Goal: Information Seeking & Learning: Find specific fact

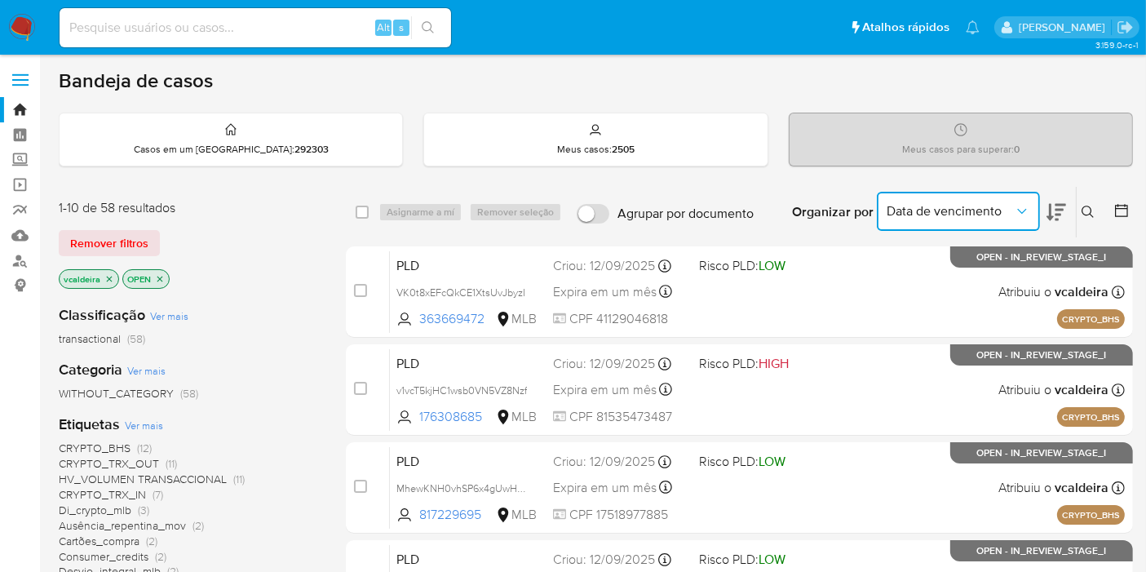
click at [1029, 212] on icon "Organizar por" at bounding box center [1022, 211] width 16 height 16
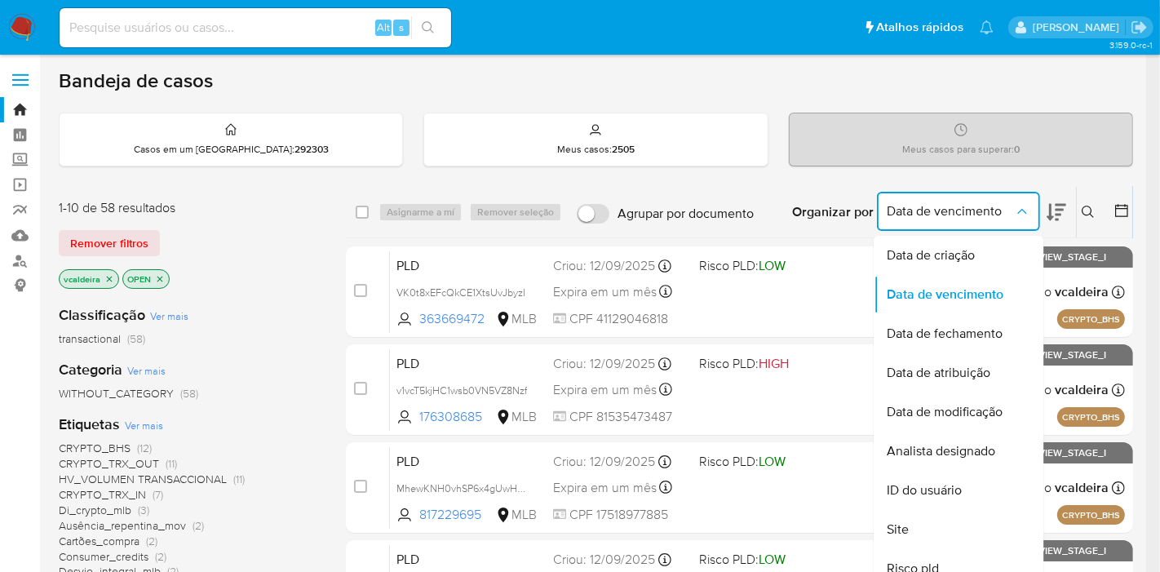
click at [973, 254] on span "Data de criação" at bounding box center [930, 255] width 88 height 16
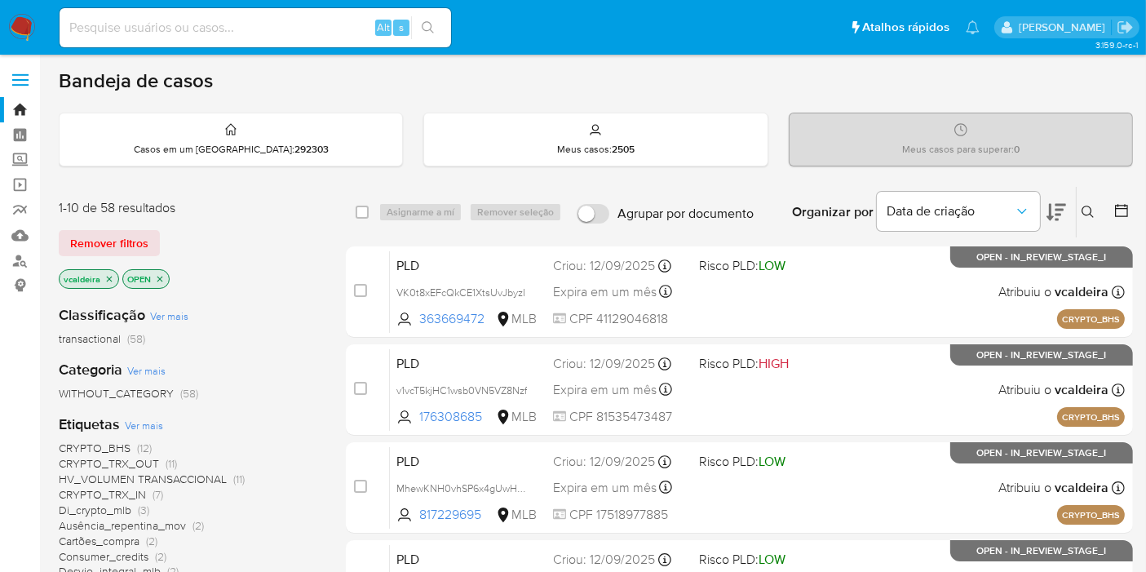
click at [1120, 213] on icon at bounding box center [1121, 210] width 16 height 16
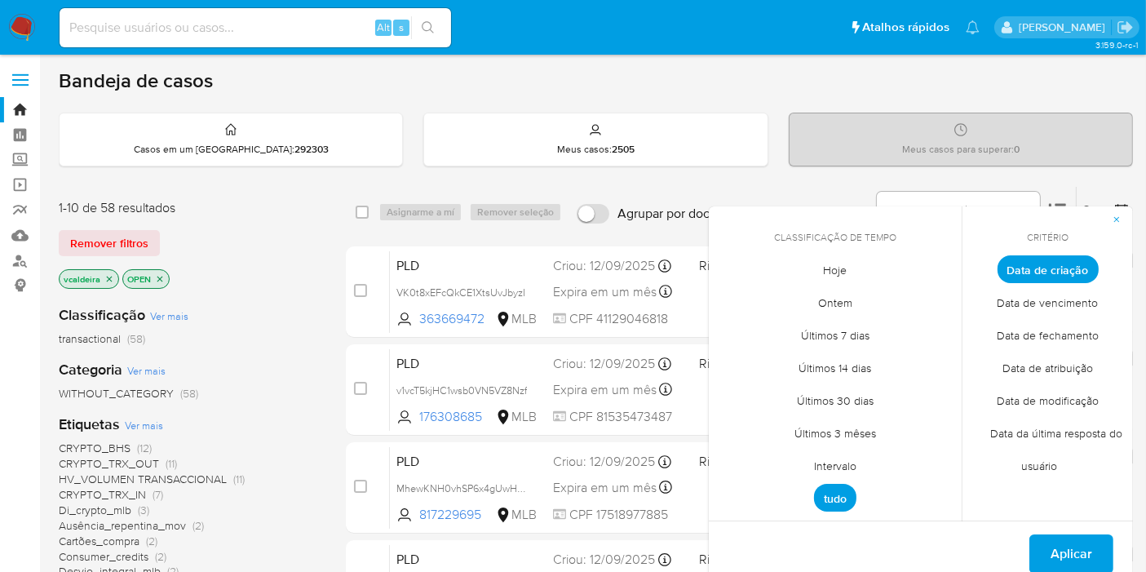
click at [855, 470] on span "Intervalo" at bounding box center [835, 465] width 77 height 33
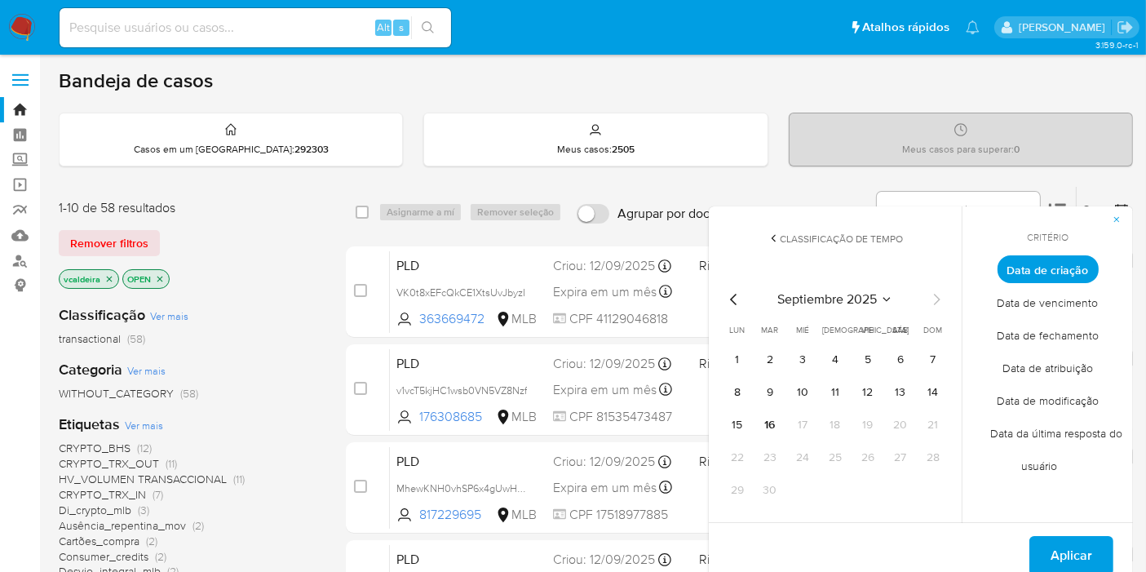
click at [867, 294] on span "septiembre 2025" at bounding box center [826, 299] width 99 height 16
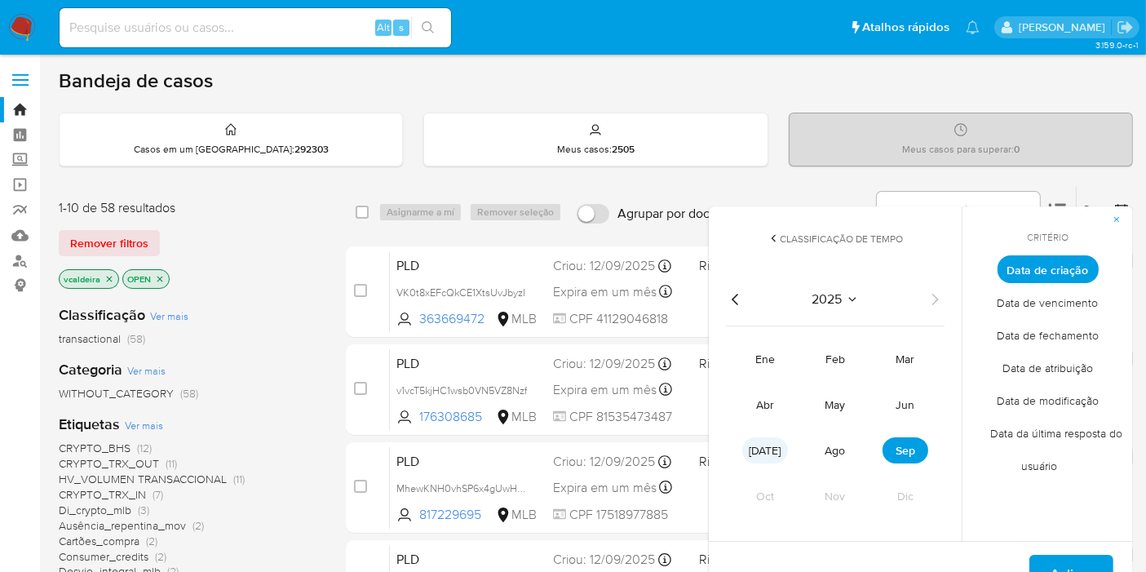
click at [768, 447] on span "[DATE]" at bounding box center [765, 450] width 32 height 16
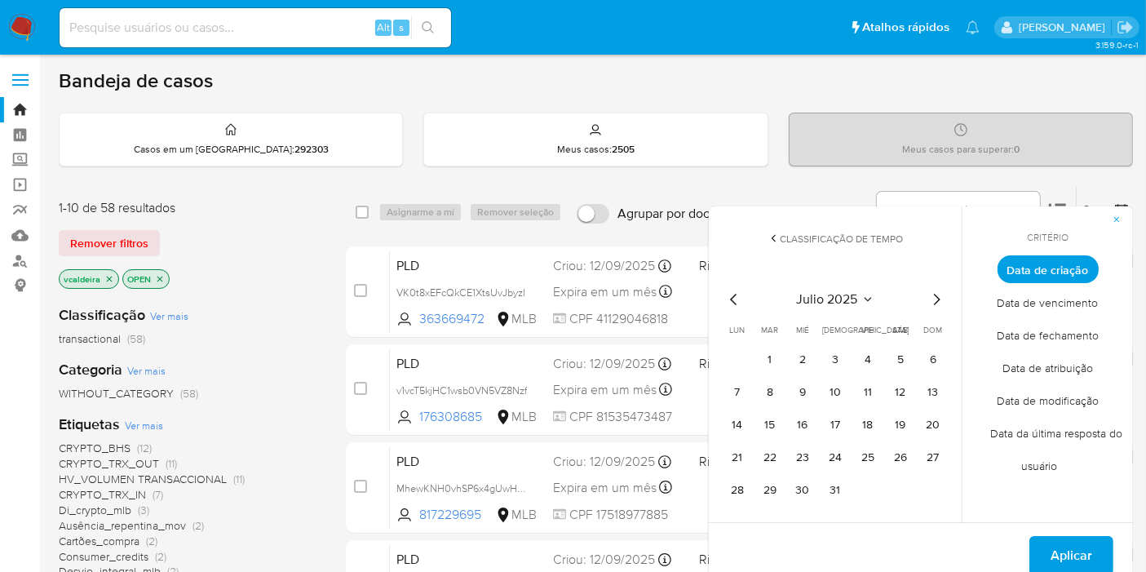
click at [856, 306] on span "julio 2025" at bounding box center [827, 299] width 61 height 16
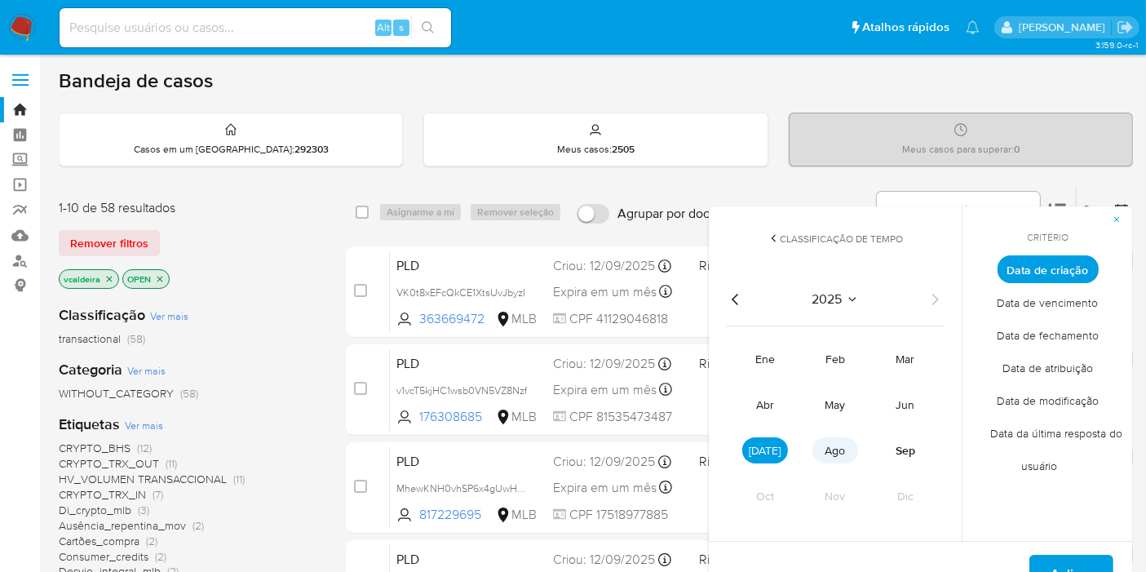
click at [831, 438] on button "ago" at bounding box center [835, 450] width 46 height 26
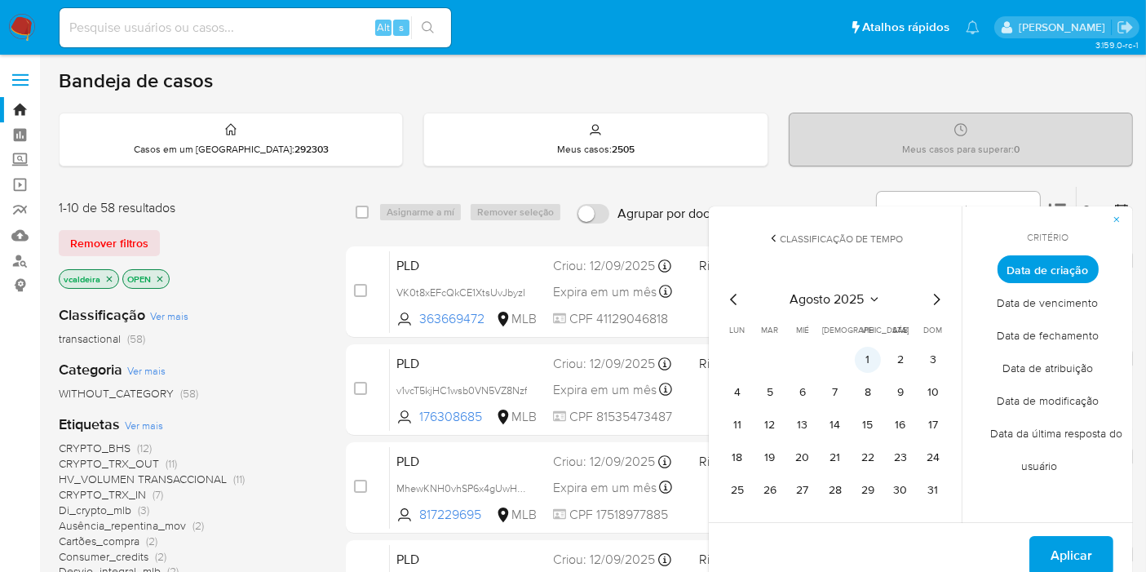
click at [866, 349] on button "1" at bounding box center [868, 360] width 26 height 26
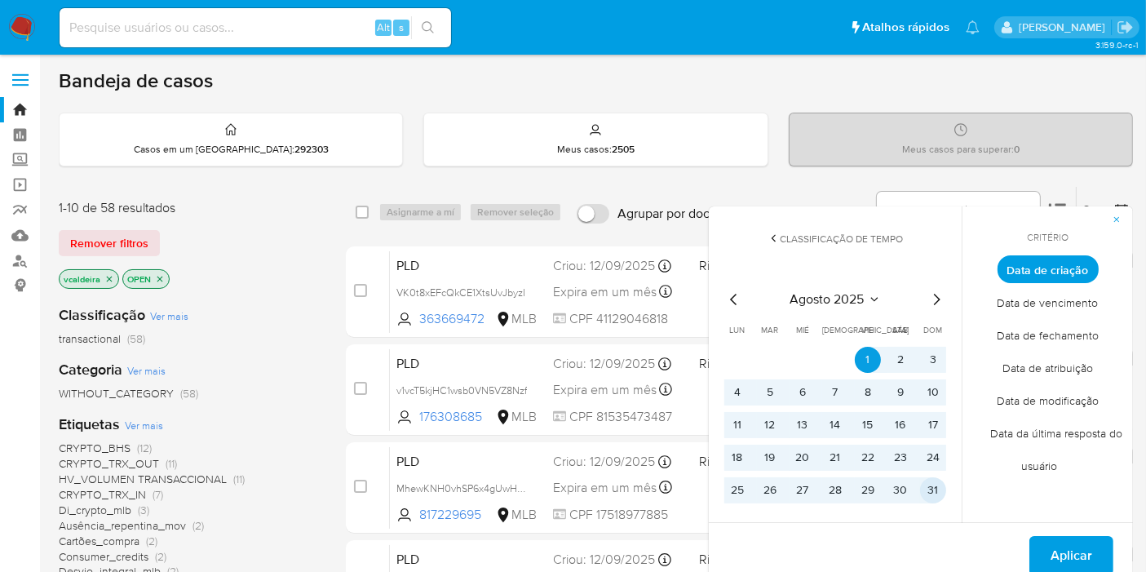
click at [932, 488] on button "31" at bounding box center [933, 490] width 26 height 26
click at [1050, 544] on button "Aplicar" at bounding box center [1071, 555] width 84 height 39
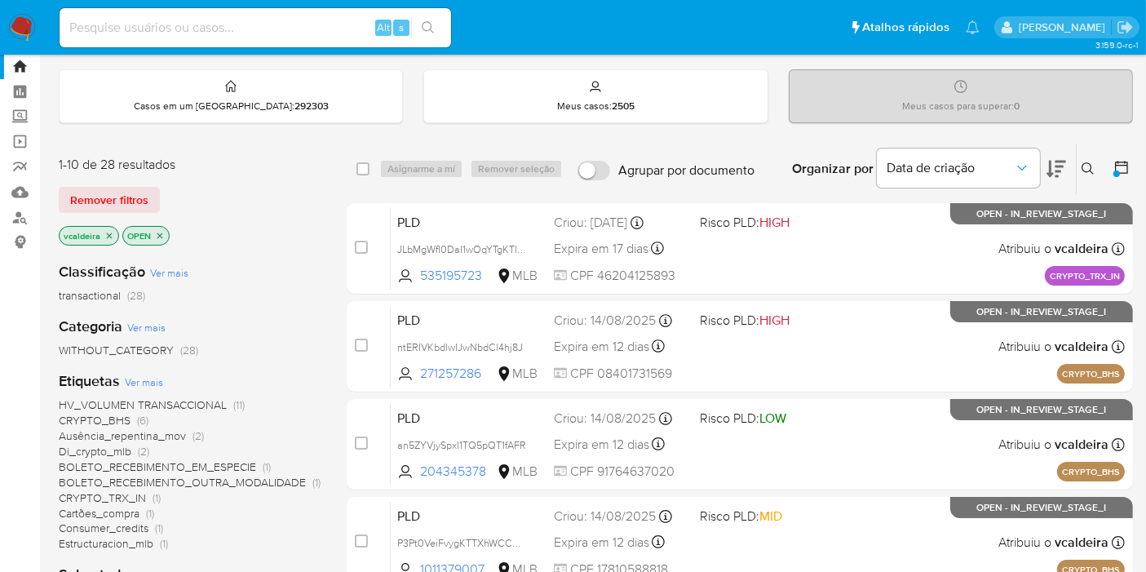
scroll to position [91, 0]
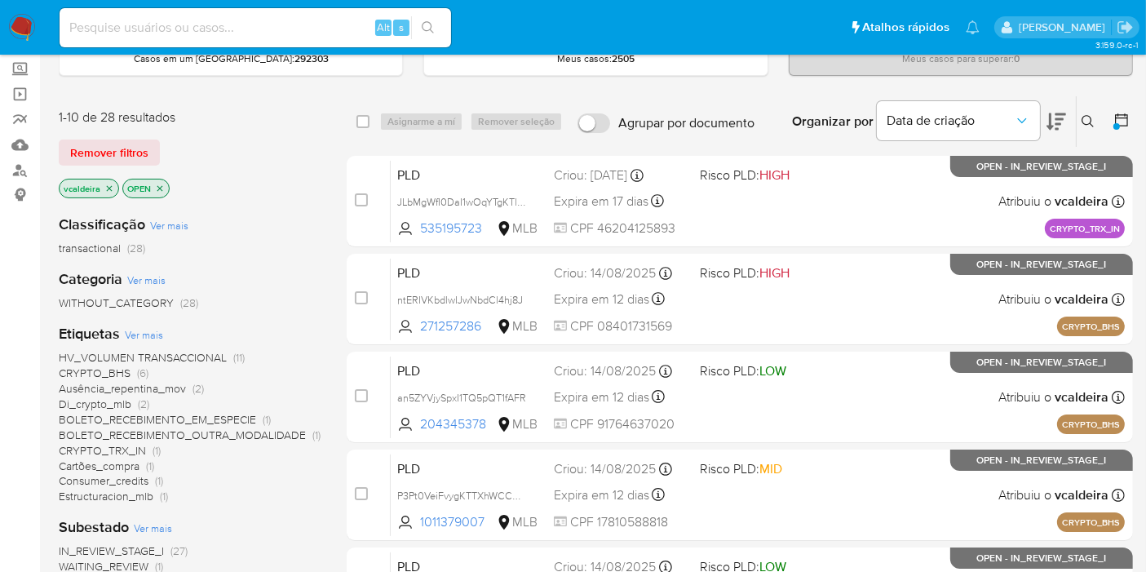
click at [86, 404] on span "Di_crypto_mlb" at bounding box center [95, 403] width 73 height 16
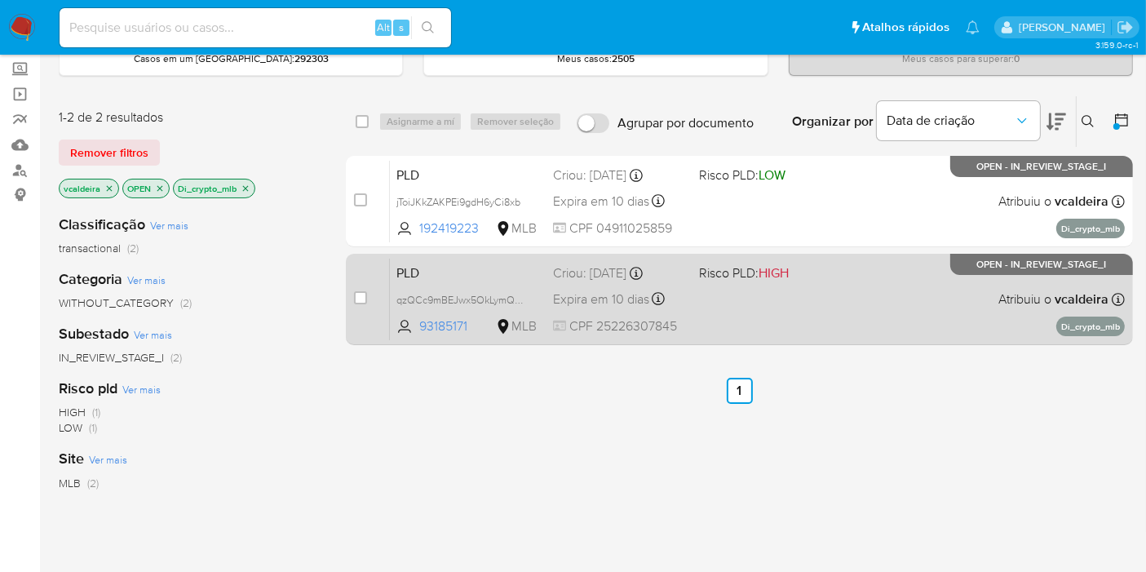
click at [979, 300] on div "PLD qzQCc9mBEJwx5OkLymQT8ejz 93185171 MLB Risco PLD: HIGH Criou: [DATE] Criou: …" at bounding box center [757, 299] width 735 height 82
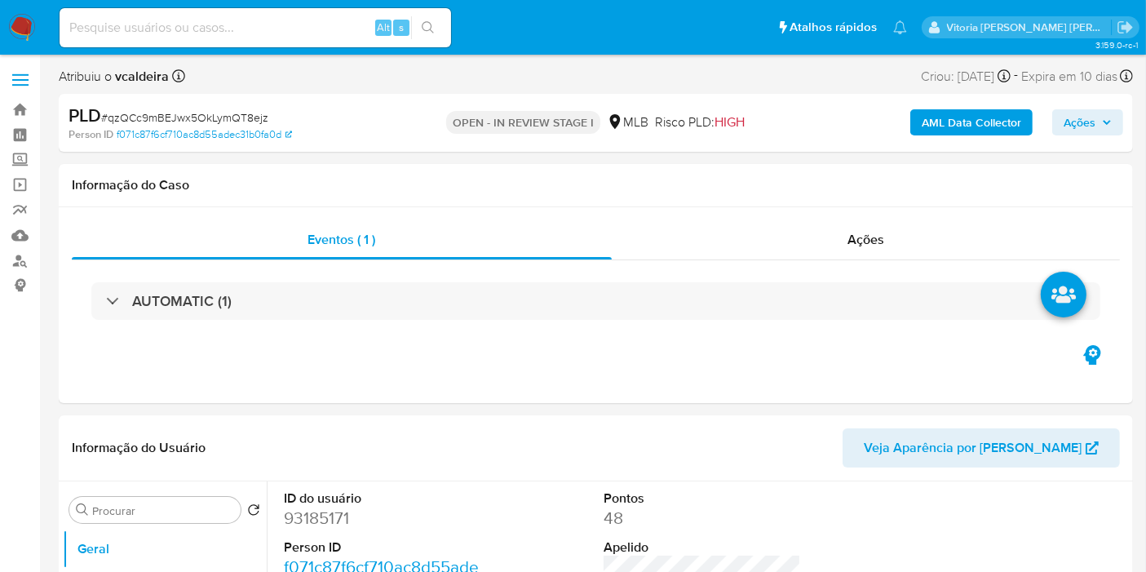
select select "10"
click at [259, 41] on div "Alt s" at bounding box center [255, 27] width 391 height 39
click at [255, 24] on input at bounding box center [255, 27] width 391 height 21
paste input "yllrG0UXsSKL8MD7DubbZUGc"
type input "yllrG0UXsSKL8MD7DubbZUGc"
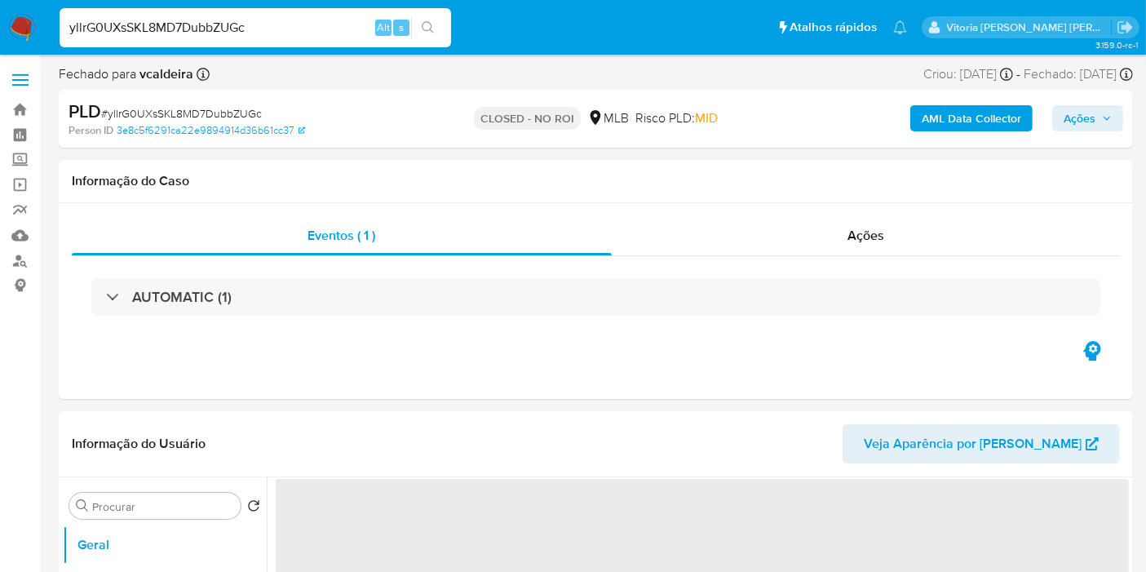
select select "10"
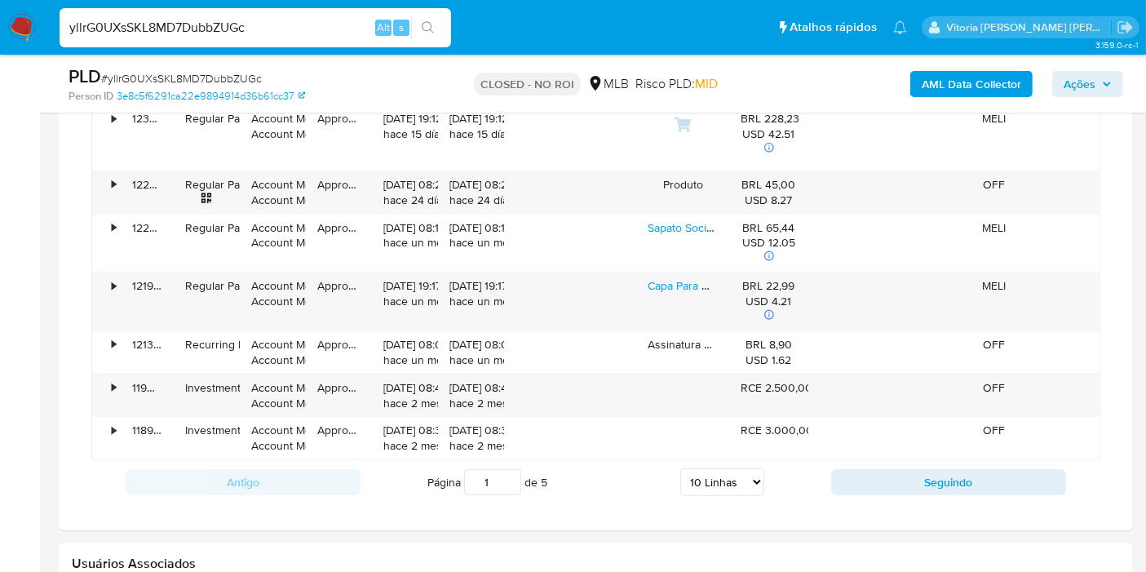
scroll to position [1631, 0]
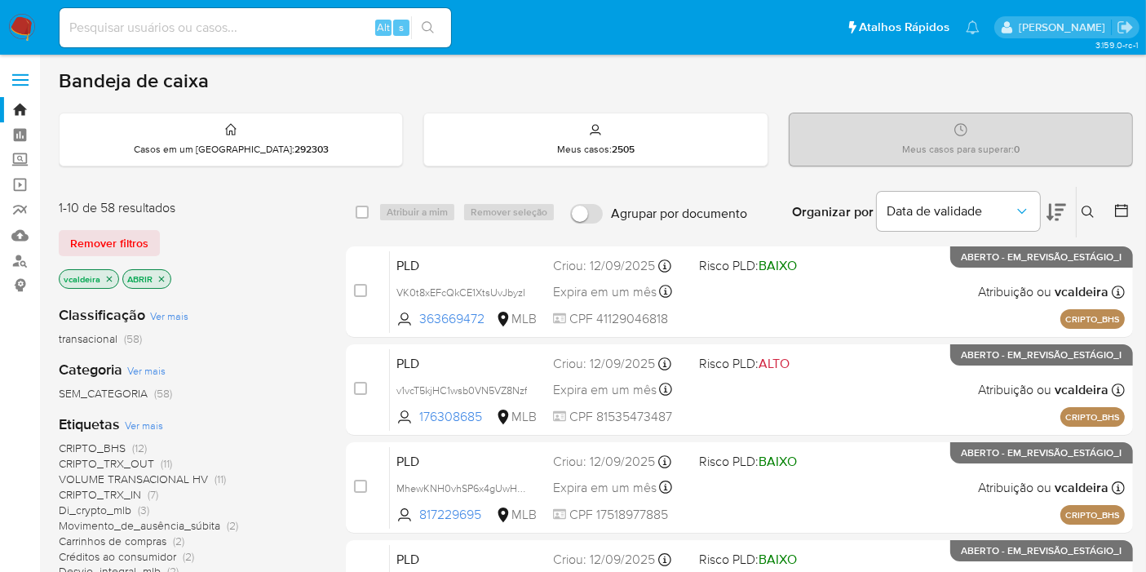
click at [188, 22] on input at bounding box center [255, 27] width 391 height 21
paste input "467SuKvxaCuolzNm1ykQ4EmV"
type input "467SuKvxaCuolzNm1ykQ4EmV"
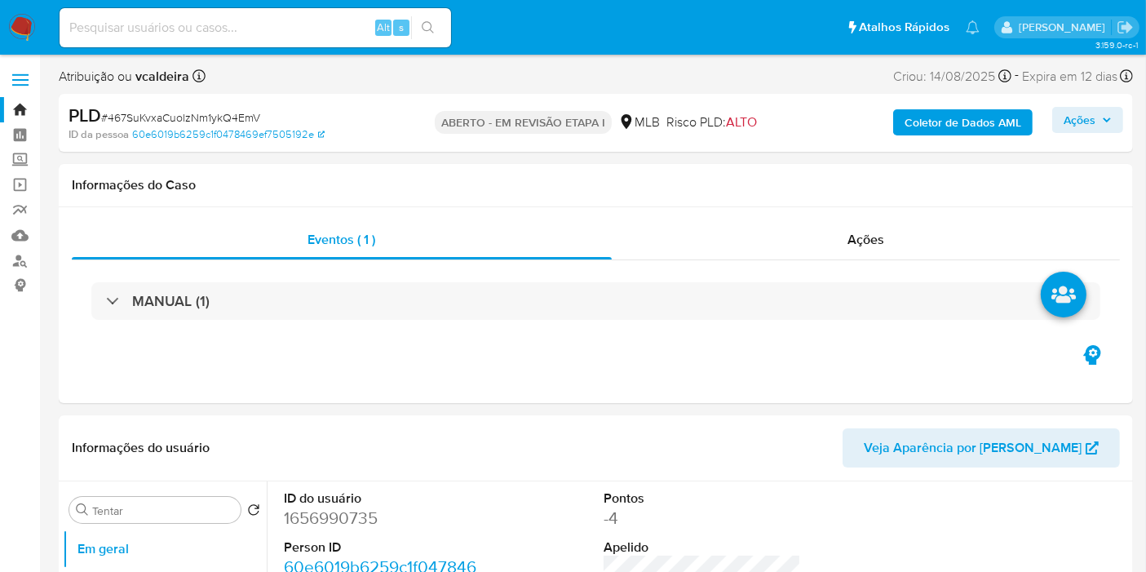
select select "10"
click at [344, 518] on font "1656990735" at bounding box center [331, 518] width 94 height 24
click at [342, 519] on font "1656990735" at bounding box center [331, 518] width 94 height 24
copy font "1656990735"
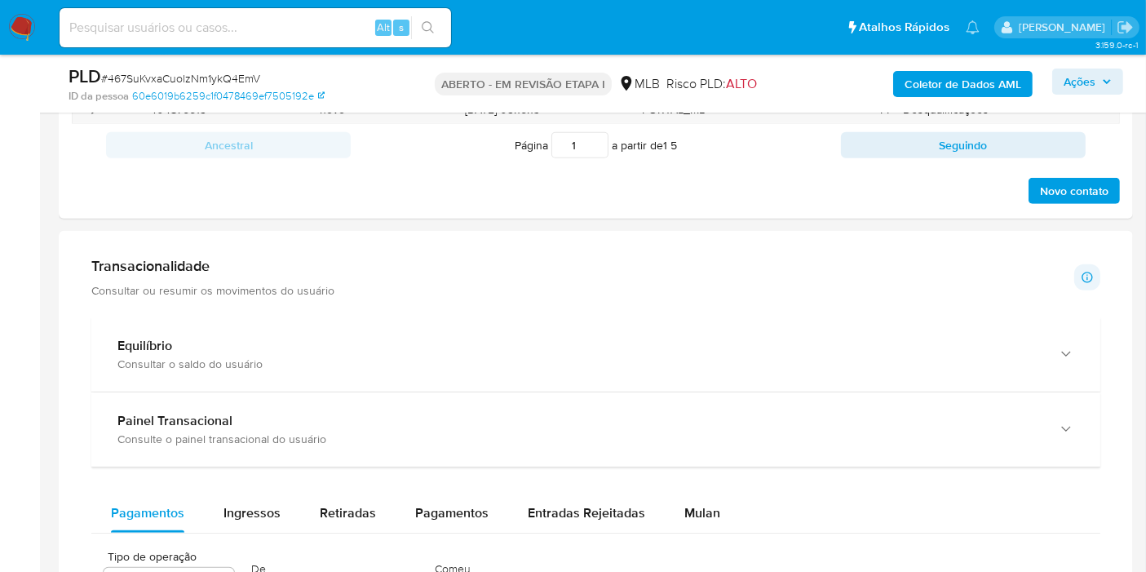
scroll to position [1087, 0]
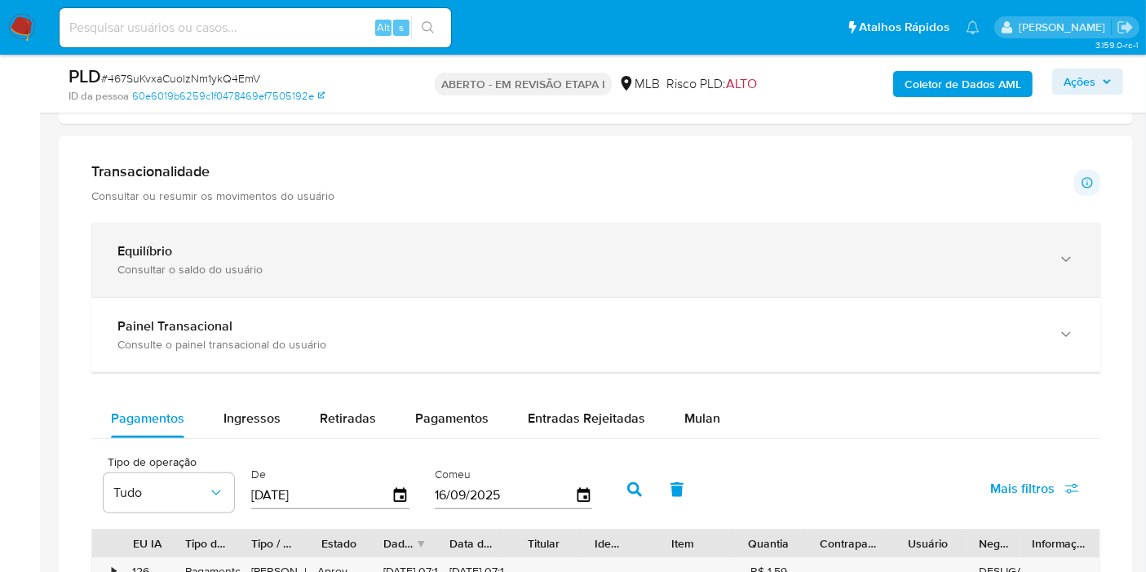
drag, startPoint x: 1048, startPoint y: 268, endPoint x: 1029, endPoint y: 273, distance: 19.4
click at [1048, 271] on div "Equilíbrio Consultar o saldo do usuário" at bounding box center [595, 260] width 1009 height 74
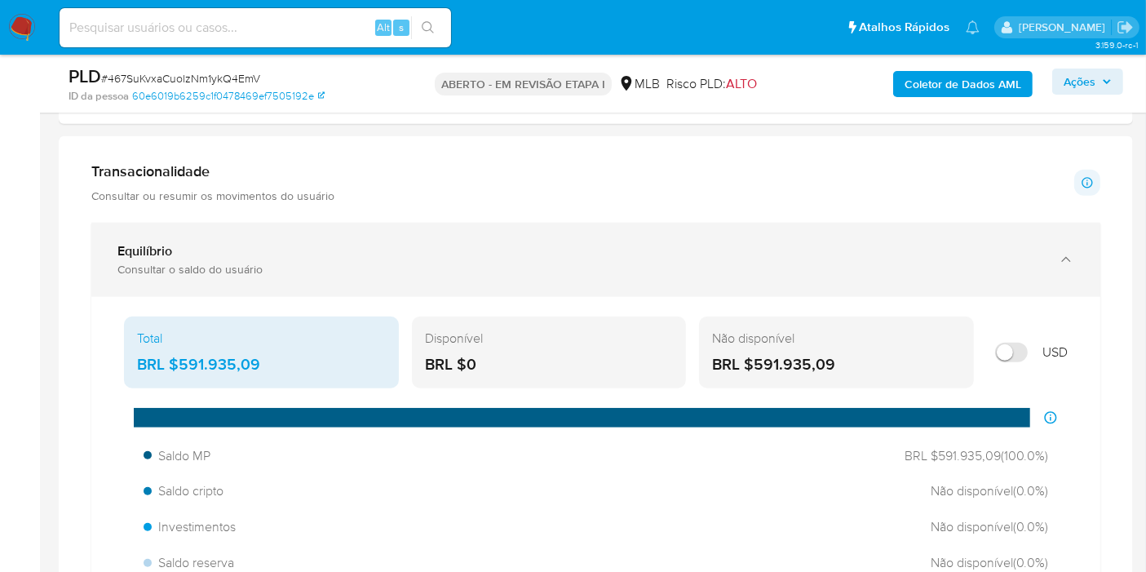
click at [1069, 256] on icon "button" at bounding box center [1066, 259] width 16 height 16
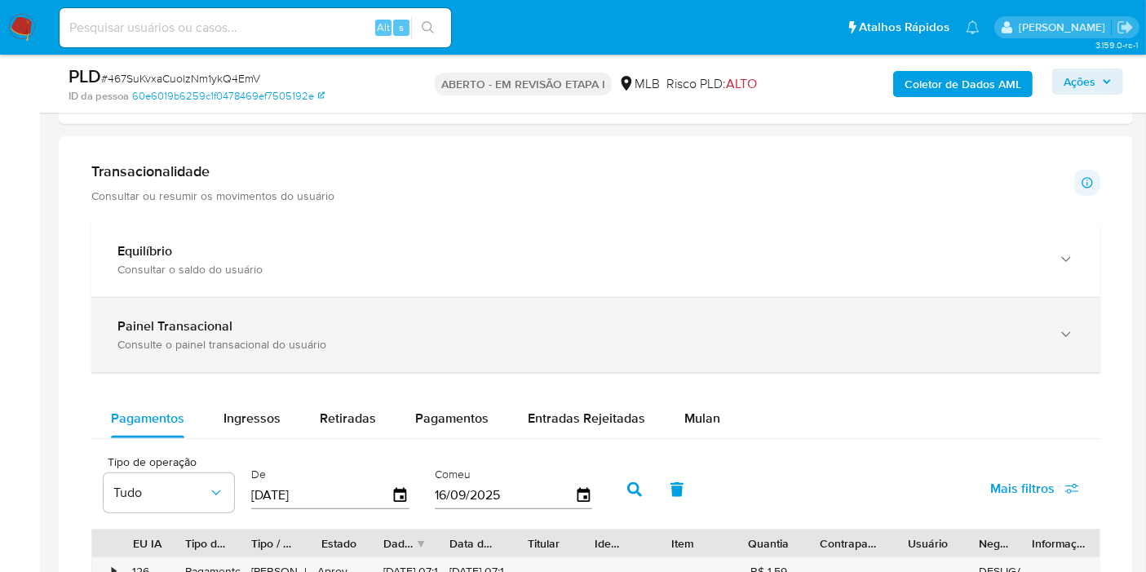
click at [1065, 332] on icon "button" at bounding box center [1065, 334] width 9 height 5
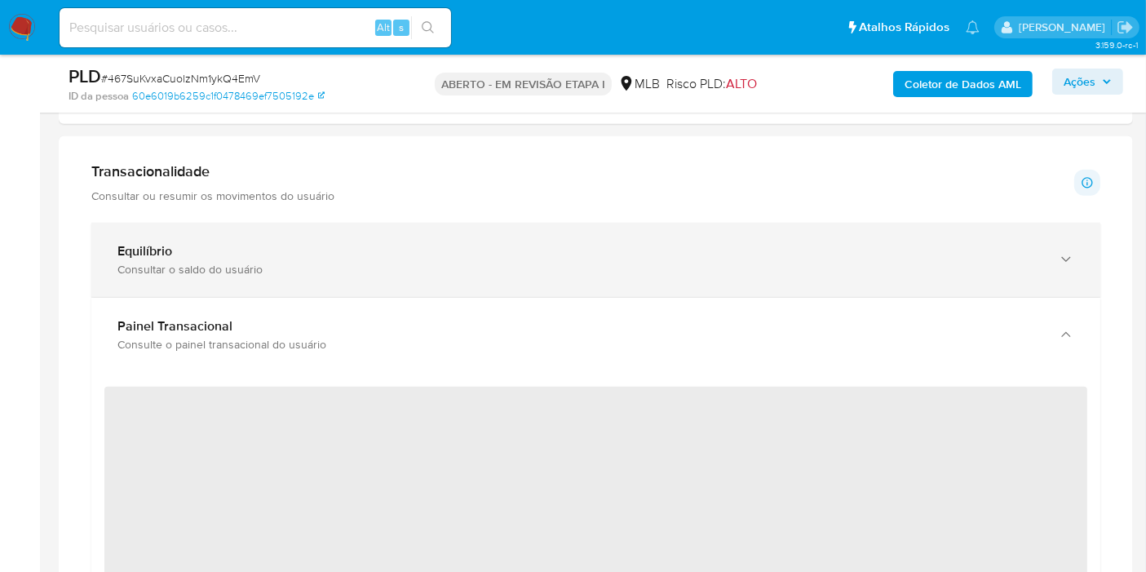
scroll to position [1268, 0]
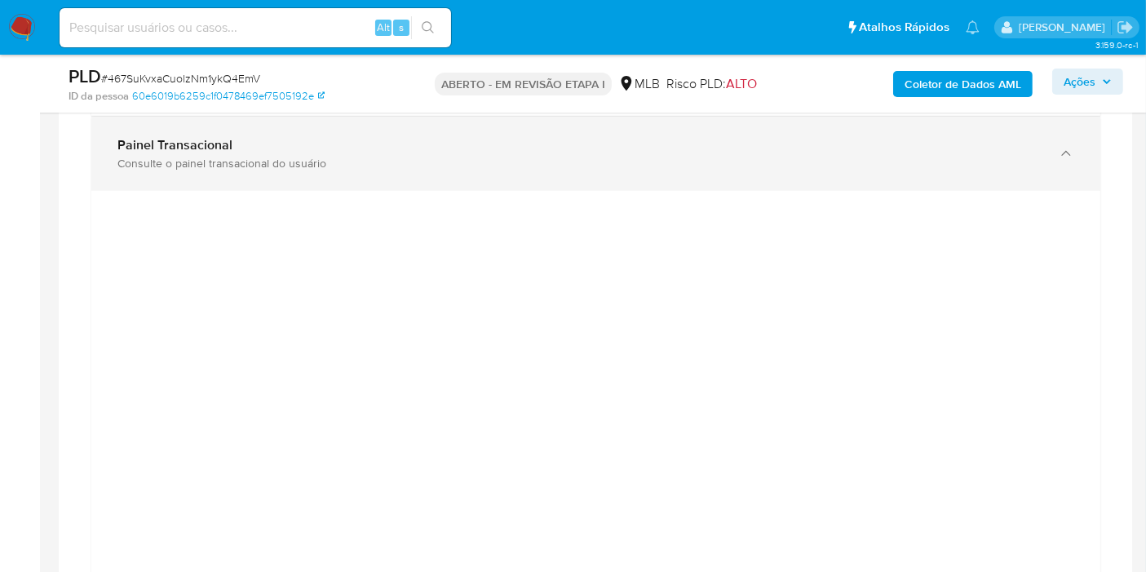
click at [1061, 159] on div "button" at bounding box center [1064, 153] width 20 height 33
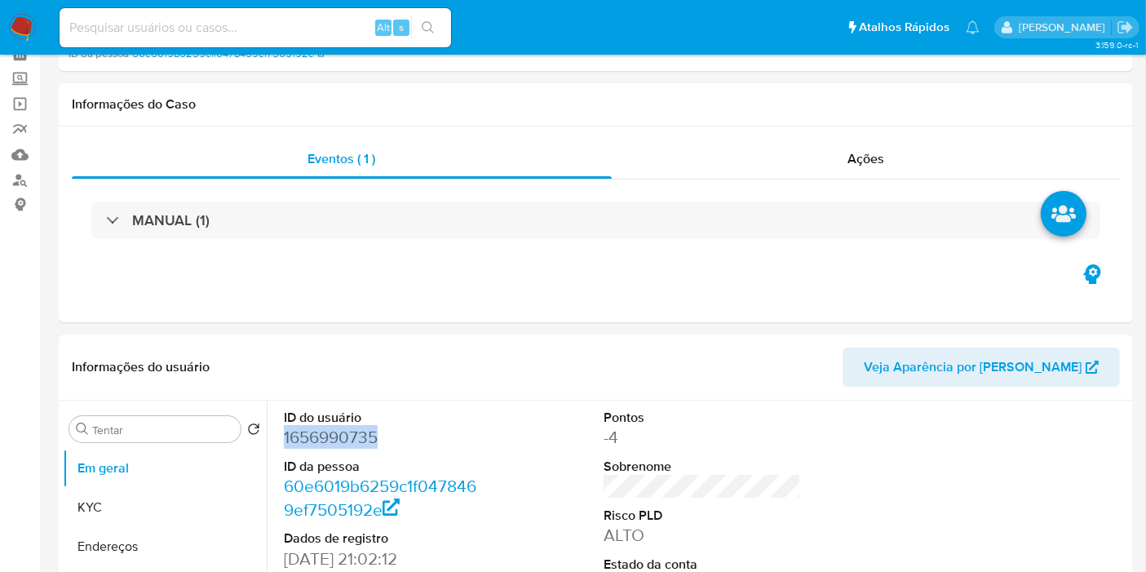
scroll to position [0, 0]
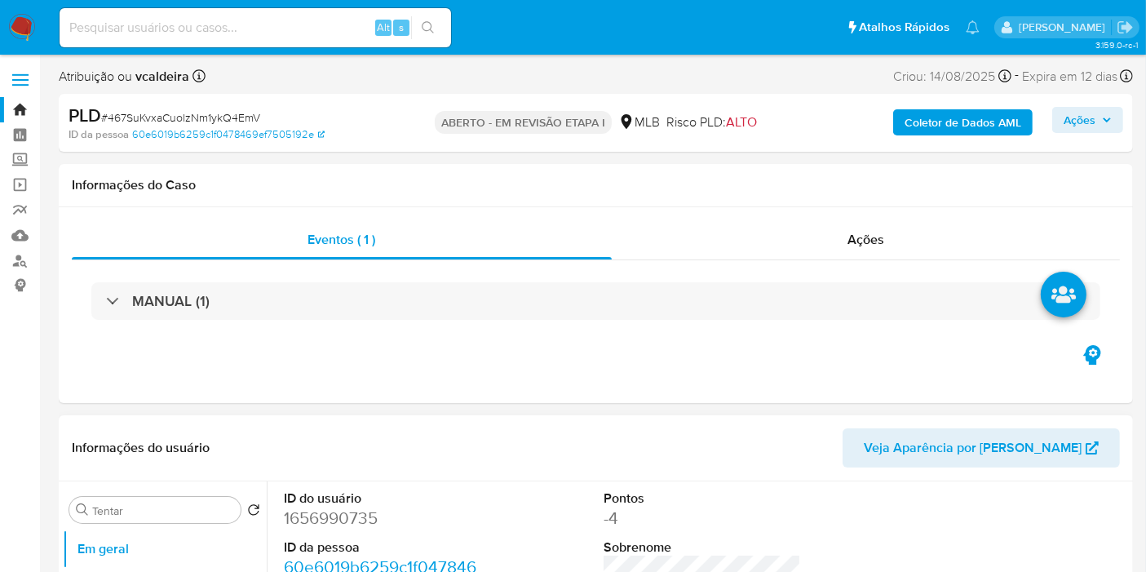
click at [331, 518] on font "1656990735" at bounding box center [331, 518] width 94 height 24
copy font "1656990735"
